Goal: Find contact information: Find contact information

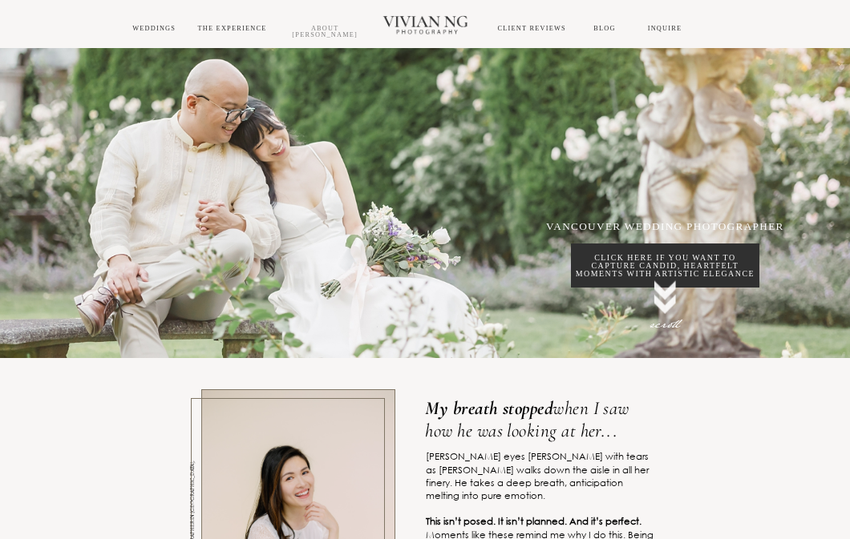
click at [337, 27] on link "About [PERSON_NAME]" at bounding box center [325, 32] width 66 height 14
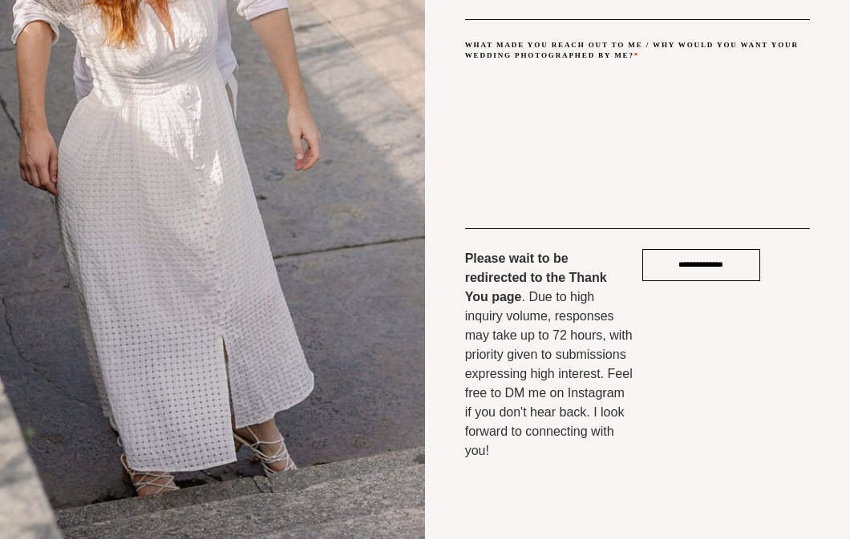
scroll to position [5350, 0]
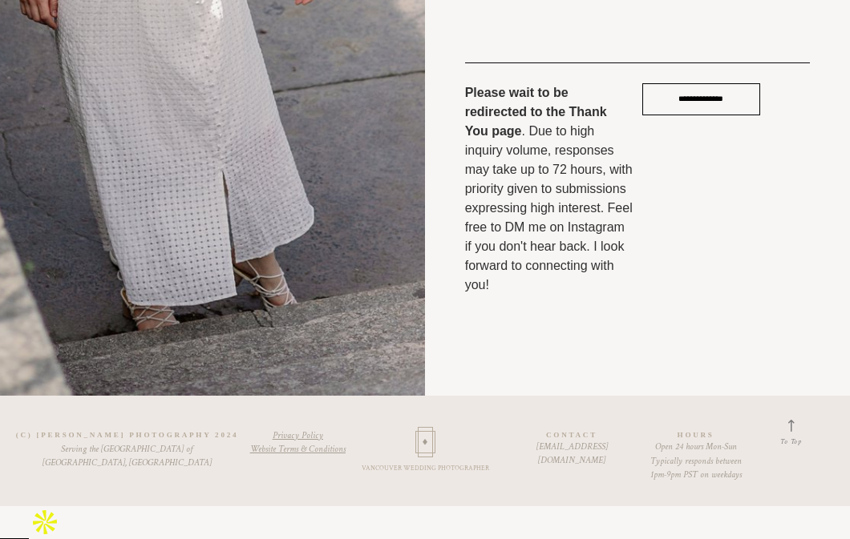
click at [556, 467] on span "[EMAIL_ADDRESS][DOMAIN_NAME]" at bounding box center [571, 454] width 71 height 26
copy div "[EMAIL_ADDRESS][DOMAIN_NAME]"
